Goal: Information Seeking & Learning: Stay updated

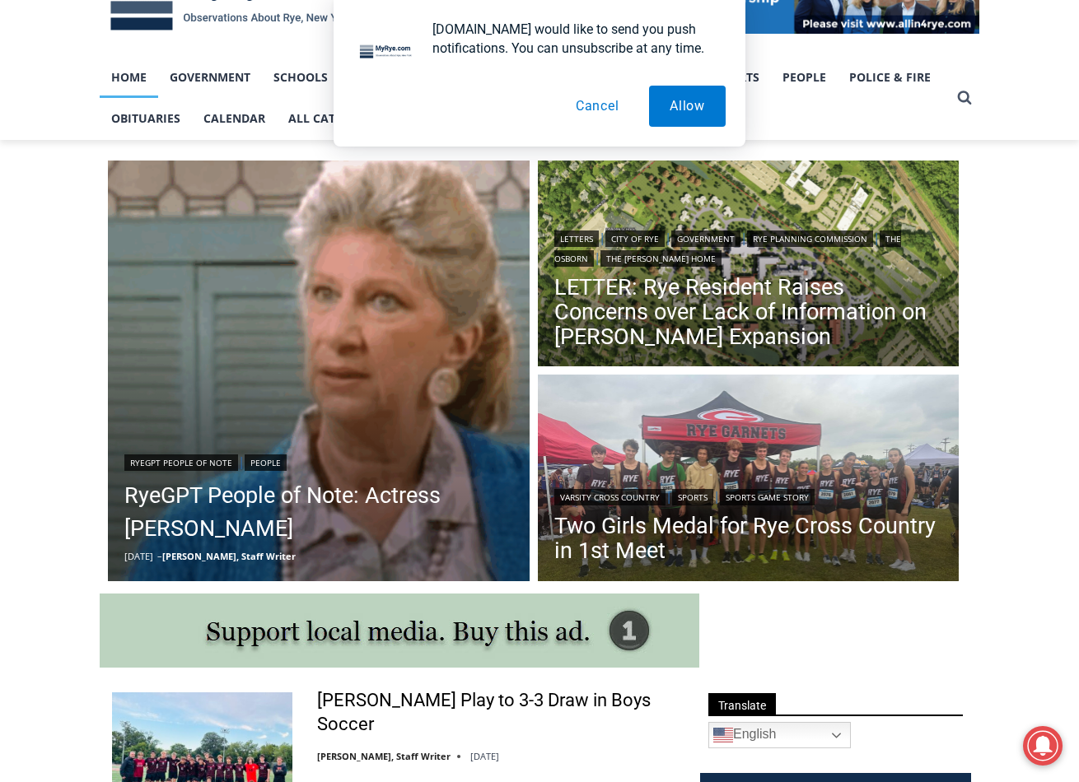
click at [598, 98] on button "Cancel" at bounding box center [597, 106] width 85 height 41
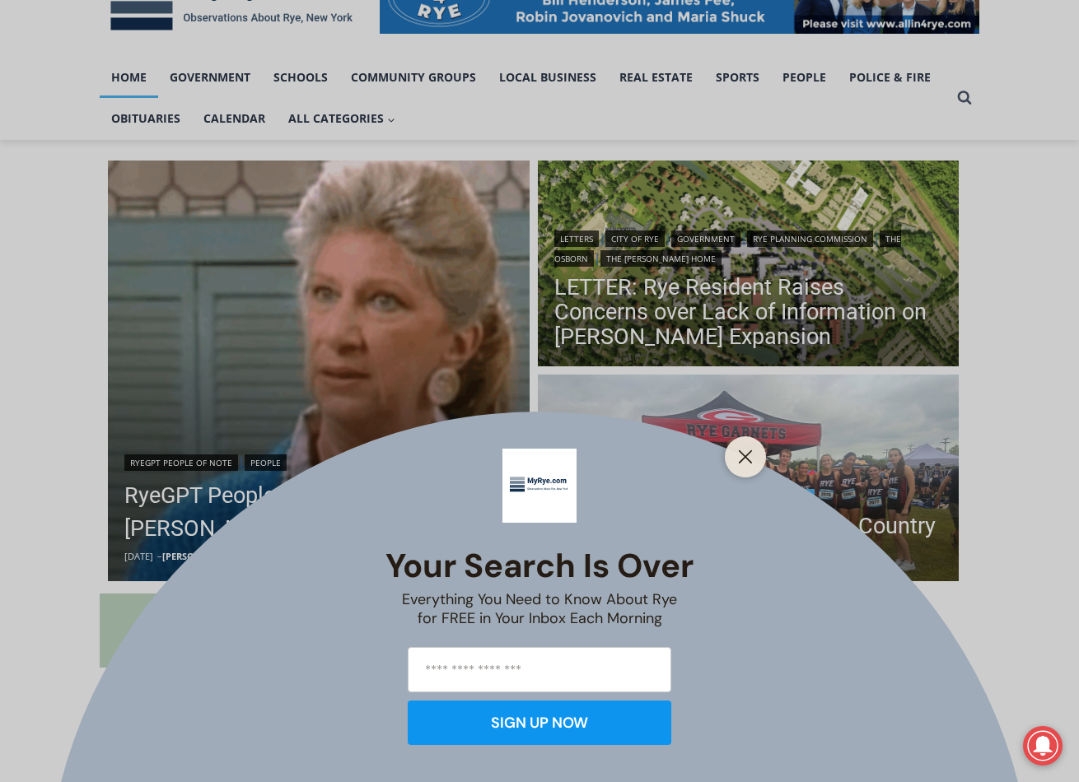
click at [754, 457] on button "Close" at bounding box center [745, 457] width 23 height 23
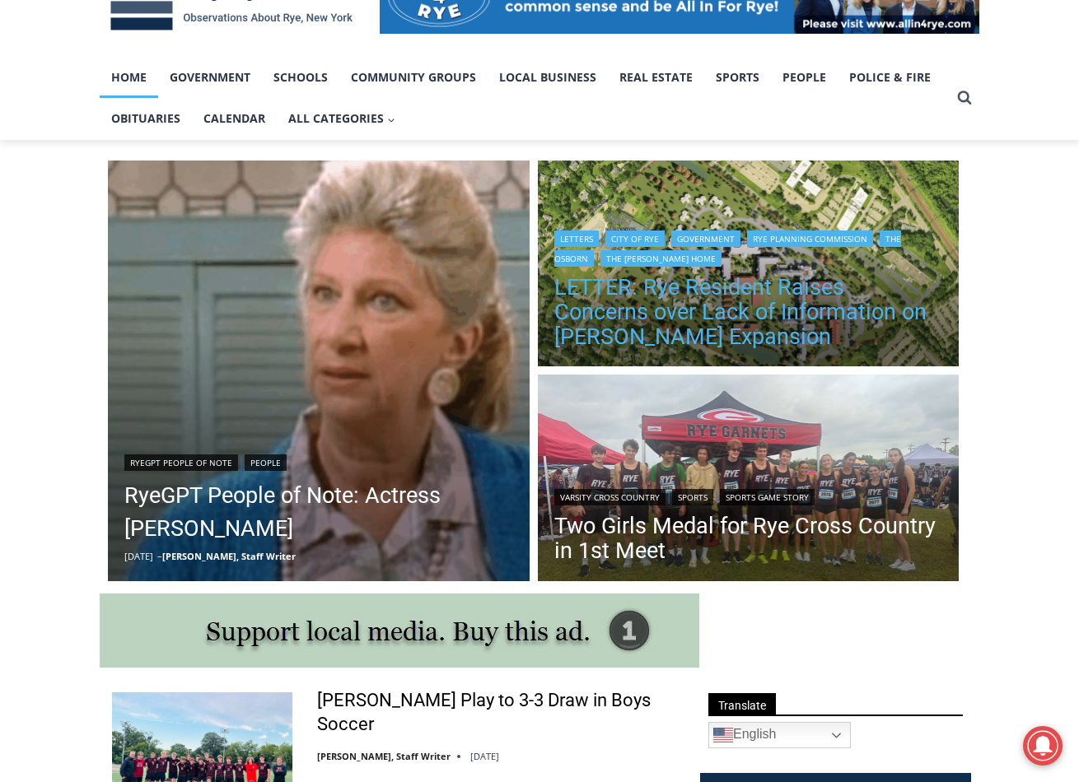
click at [762, 301] on link "LETTER: Rye Resident Raises Concerns over Lack of Information on [PERSON_NAME] …" at bounding box center [748, 312] width 389 height 74
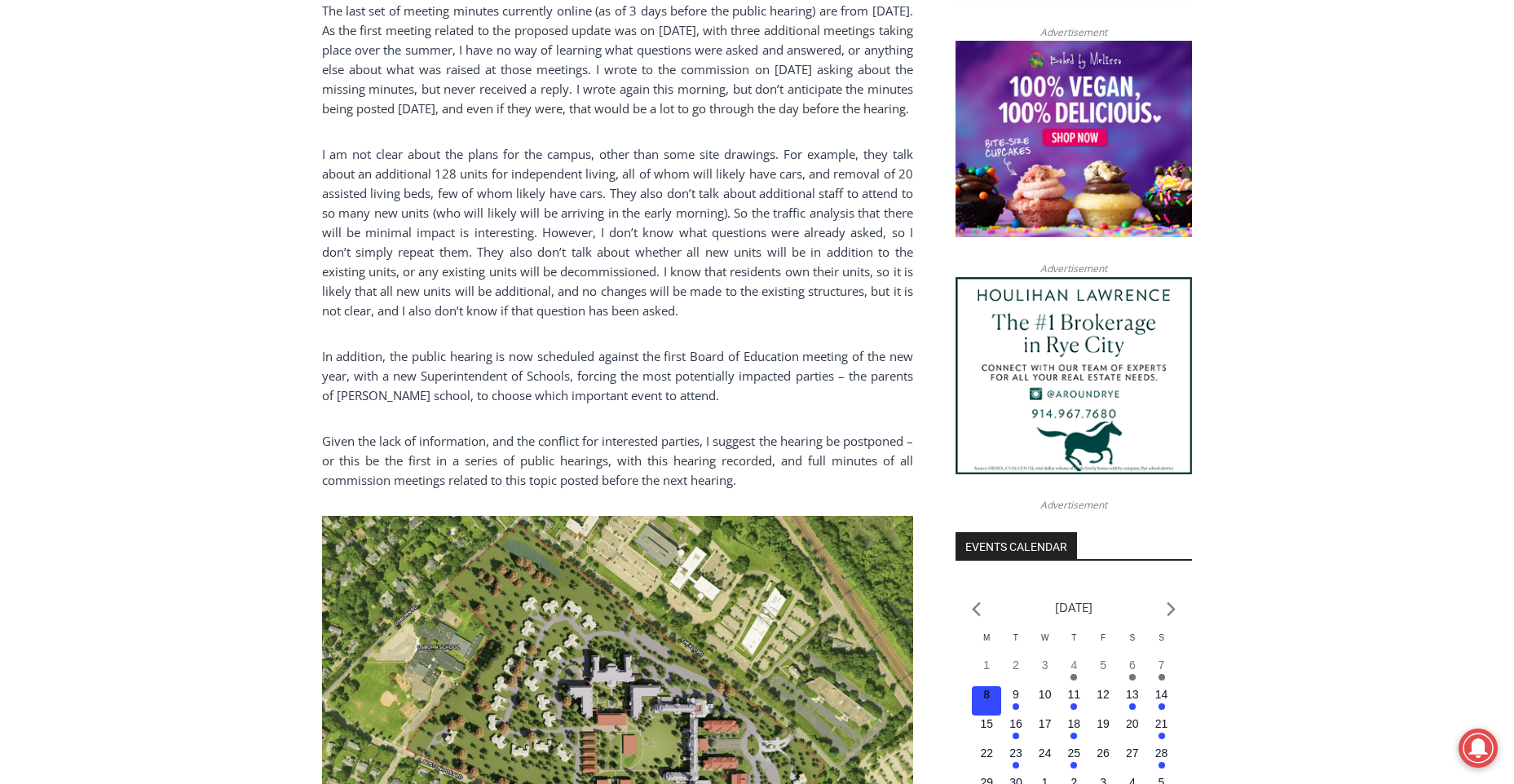
scroll to position [1680, 0]
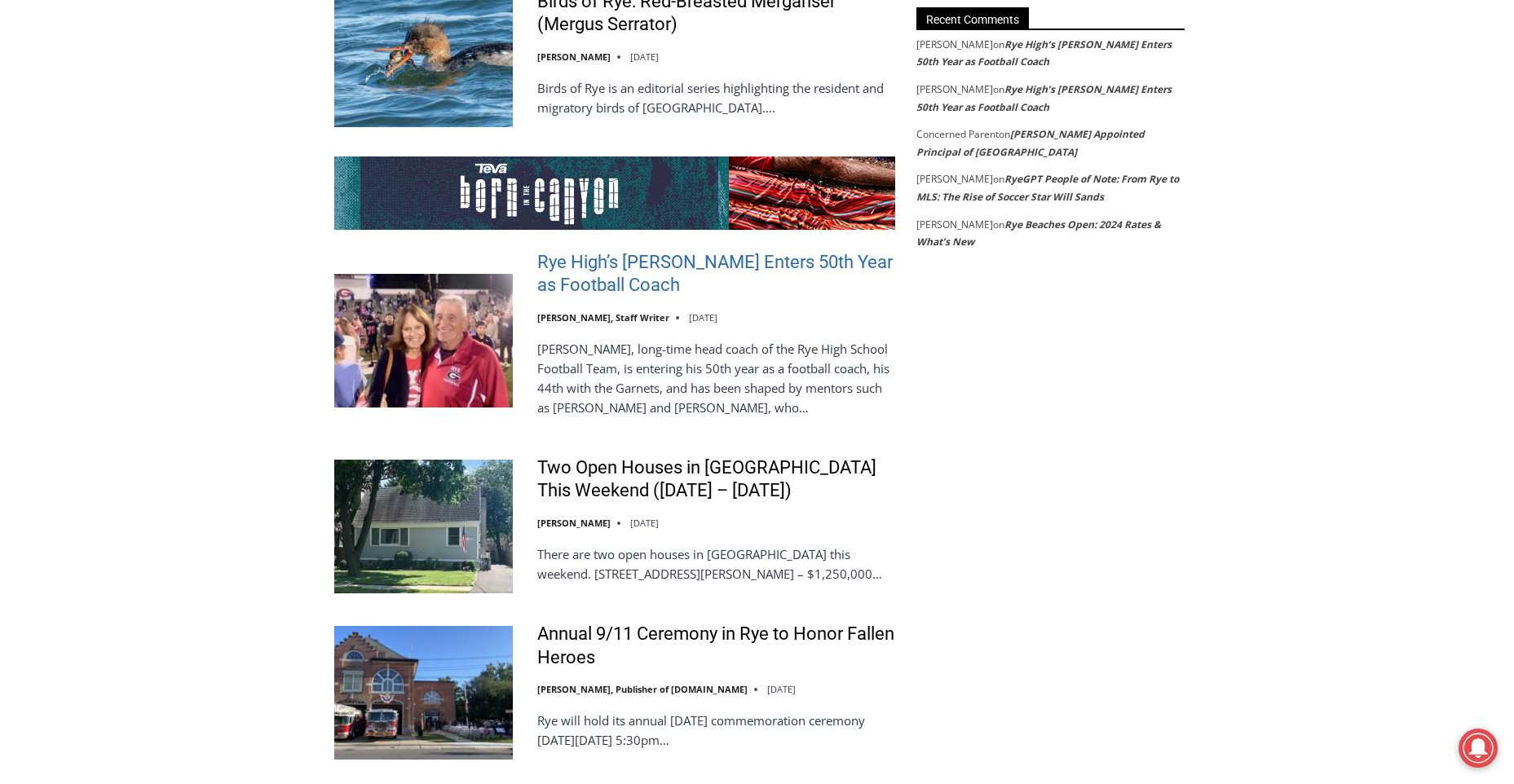
scroll to position [3150, 0]
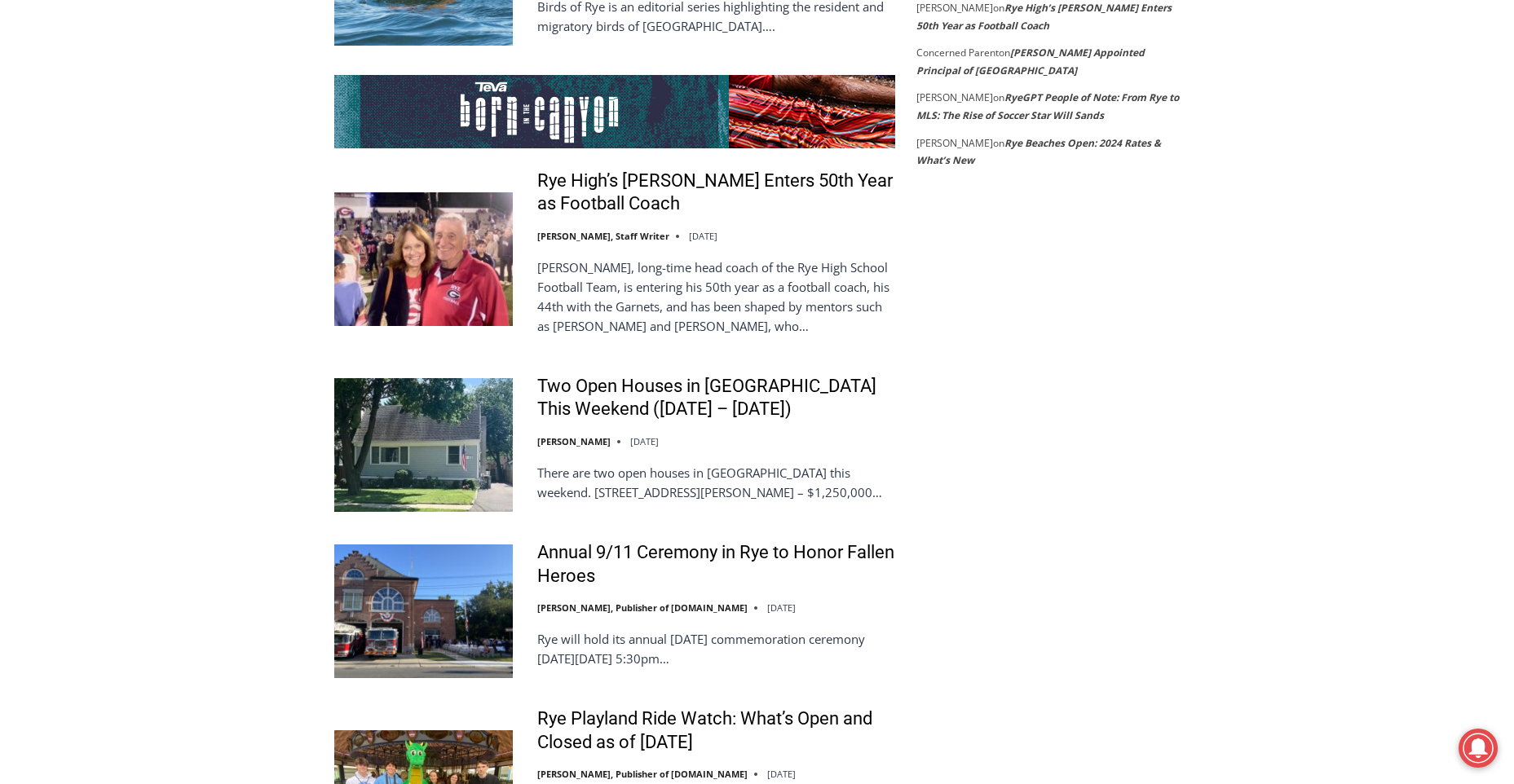
click at [696, 301] on ul "Cox, Defense Lead Rye Boys Soccer to First Win Charlie Morris, Staff Writer Sep…" at bounding box center [615, 408] width 561 height 1665
click at [684, 375] on link "Two Open Houses in [GEOGRAPHIC_DATA] This Weekend ([DATE] – [DATE])" at bounding box center [717, 398] width 358 height 47
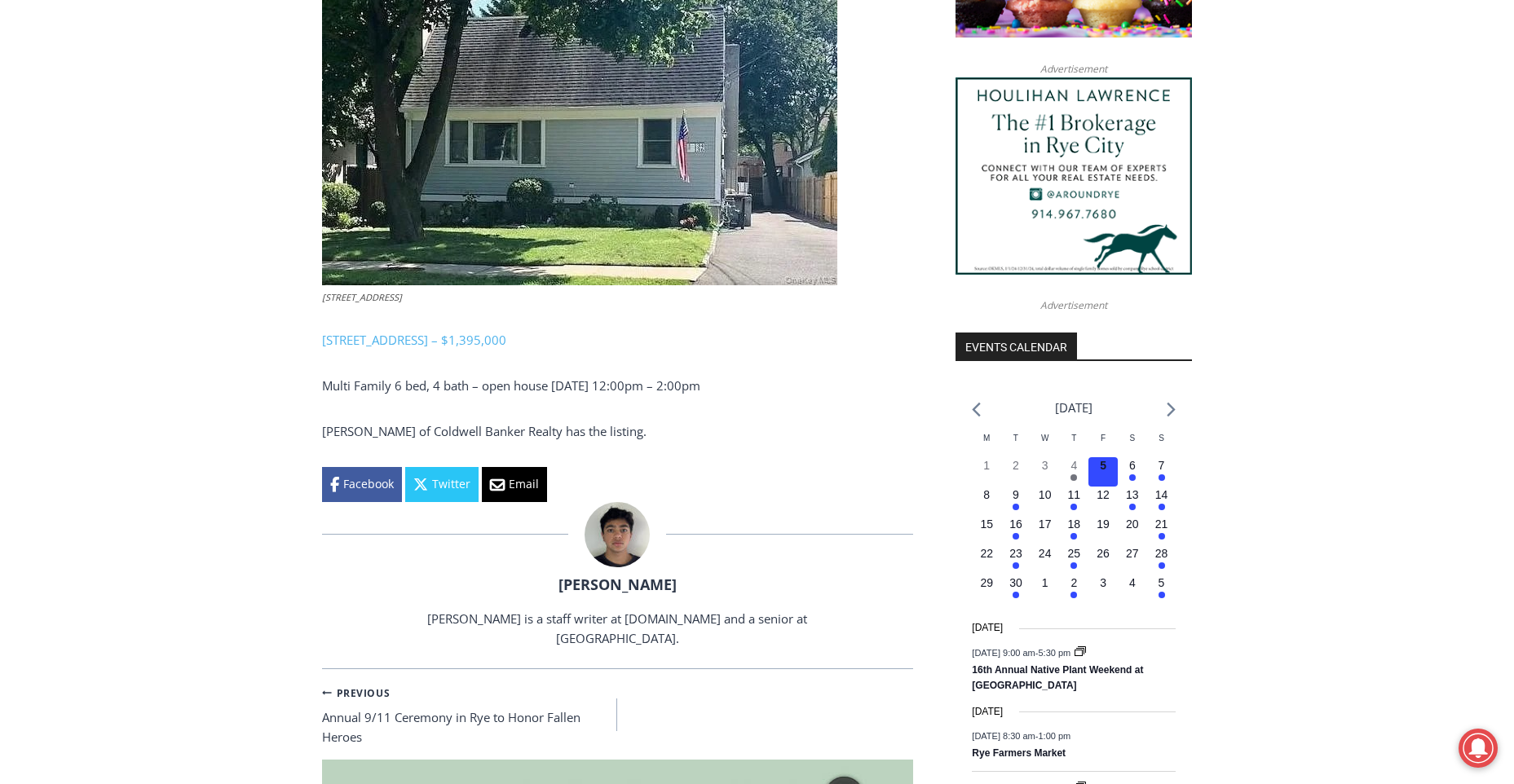
scroll to position [1517, 0]
